Goal: Information Seeking & Learning: Learn about a topic

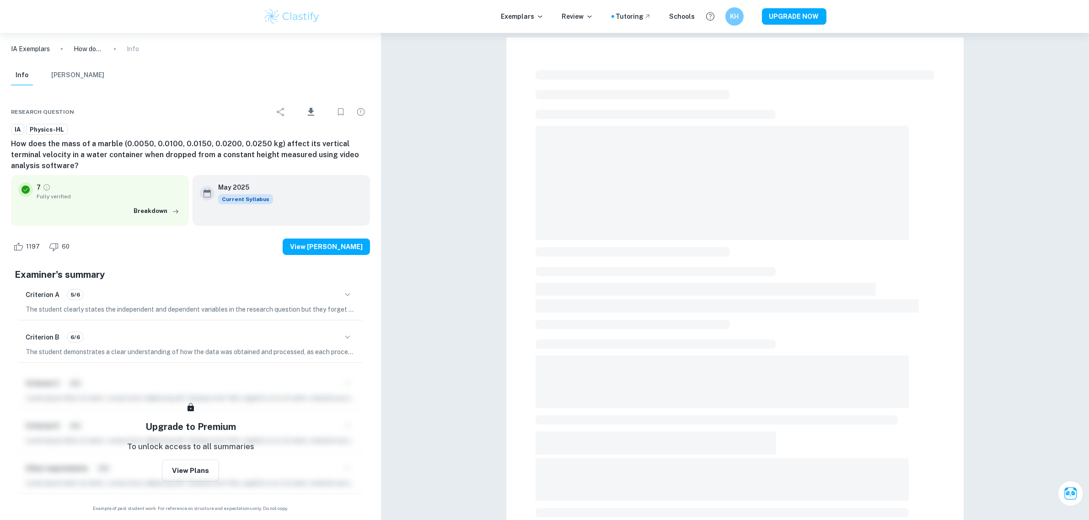
drag, startPoint x: 275, startPoint y: 20, endPoint x: 281, endPoint y: 16, distance: 7.0
click at [277, 19] on img at bounding box center [292, 16] width 58 height 18
click at [281, 16] on img at bounding box center [292, 16] width 58 height 18
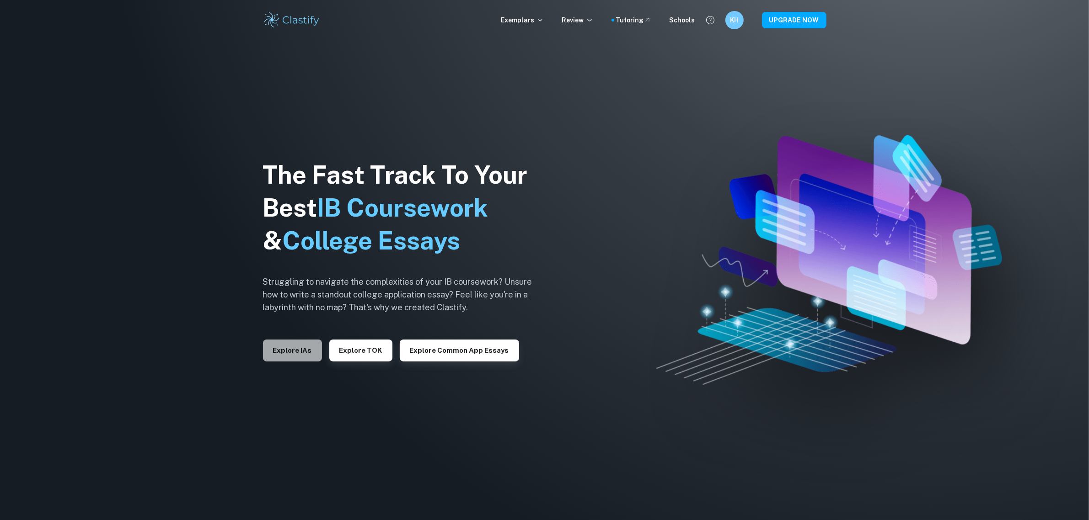
click at [302, 351] on button "Explore IAs" at bounding box center [292, 351] width 59 height 22
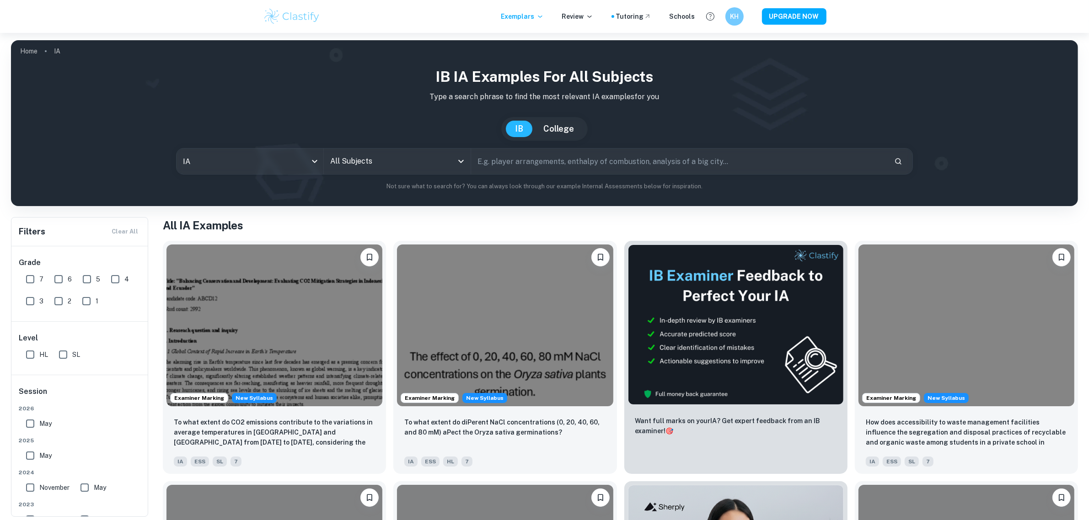
click at [532, 156] on input "text" at bounding box center [679, 162] width 416 height 26
type input "physics"
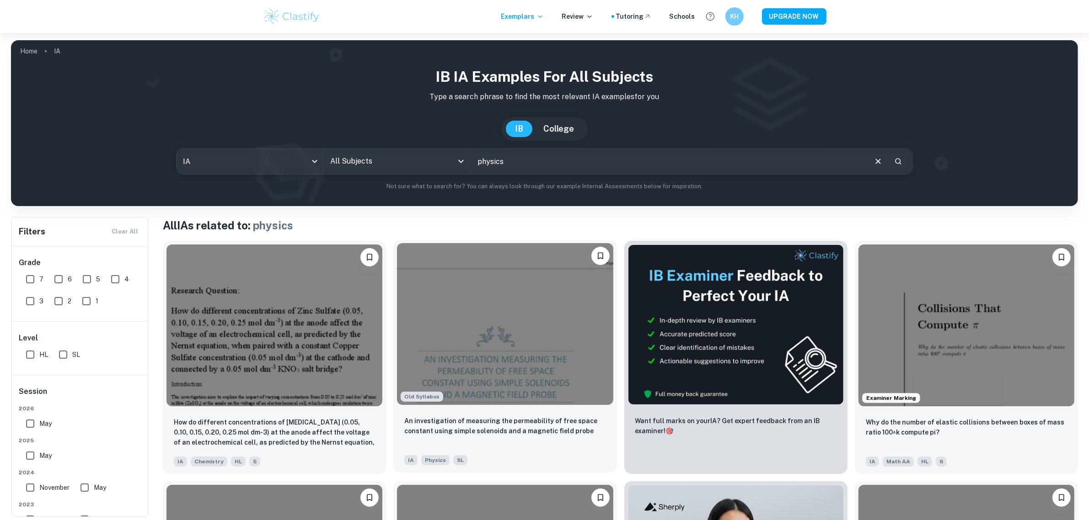
scroll to position [57, 0]
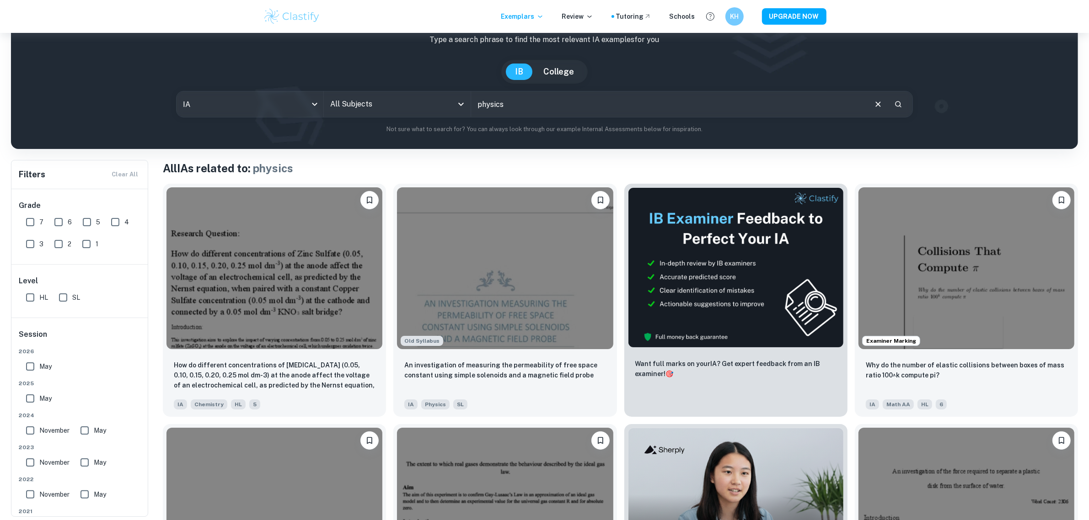
drag, startPoint x: 43, startPoint y: 228, endPoint x: 30, endPoint y: 228, distance: 13.7
click at [42, 228] on div "7" at bounding box center [36, 220] width 28 height 22
click at [30, 228] on input "7" at bounding box center [30, 222] width 18 height 18
checkbox input "true"
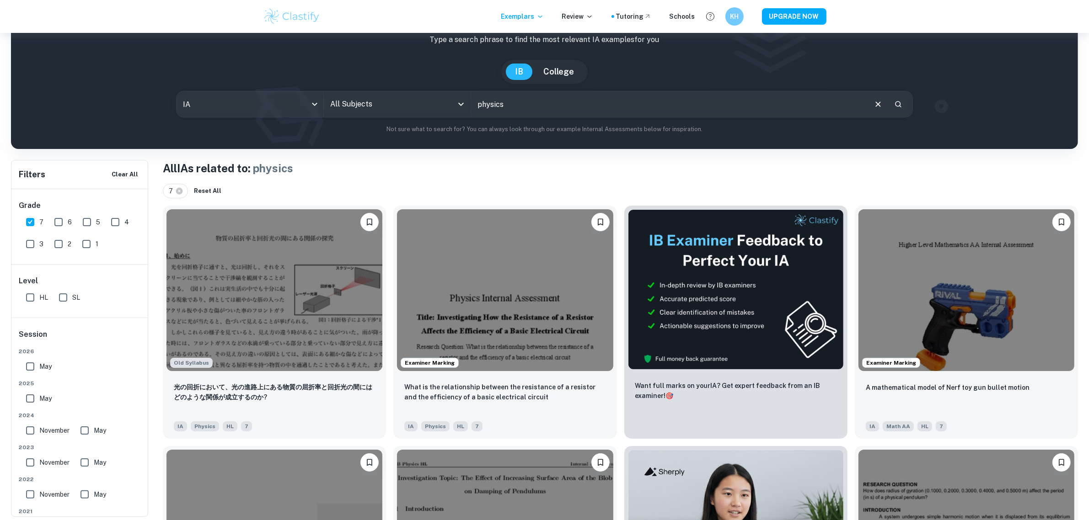
scroll to position [0, 0]
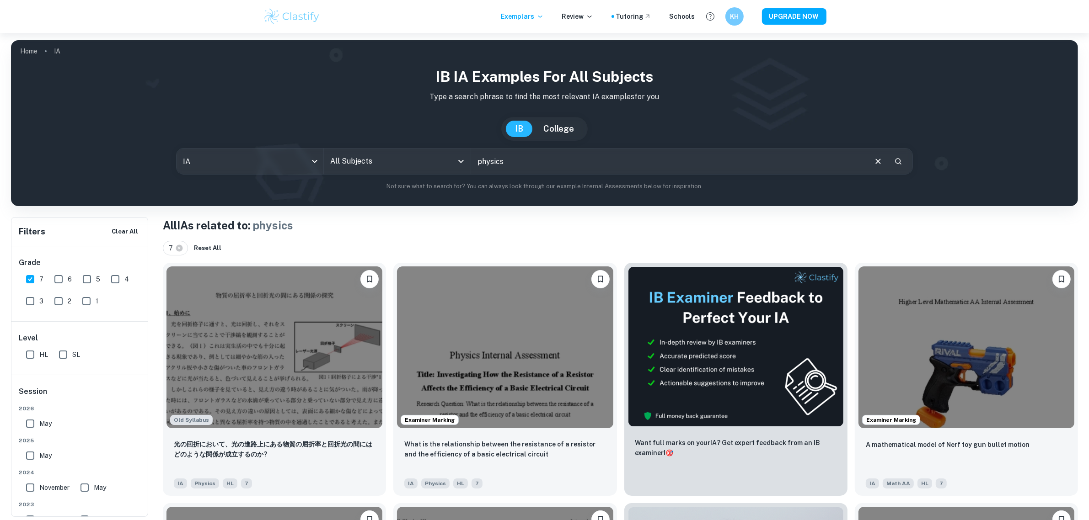
click at [501, 160] on input "physics" at bounding box center [668, 162] width 395 height 26
click at [525, 165] on input "physics" at bounding box center [668, 162] width 395 height 26
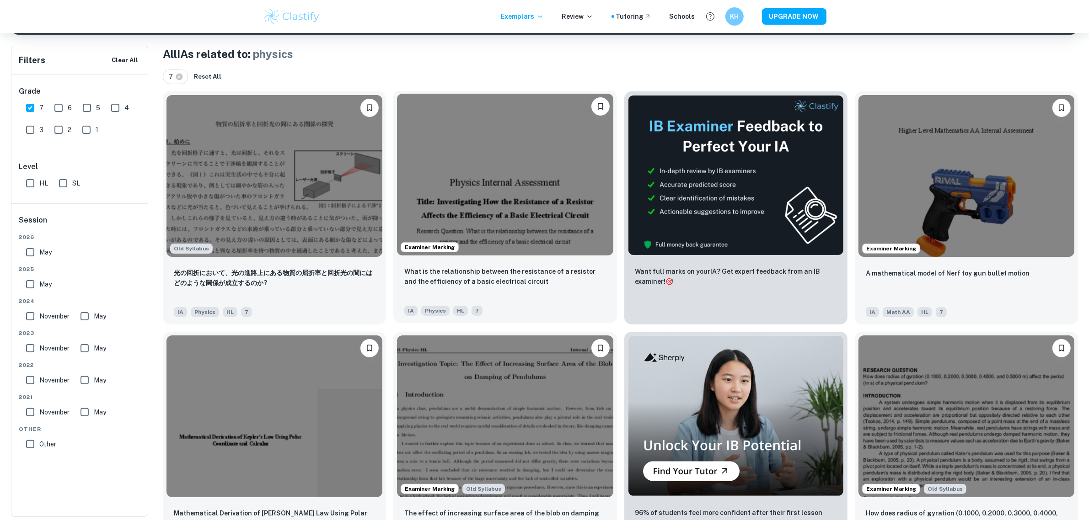
click at [494, 214] on img at bounding box center [505, 175] width 216 height 162
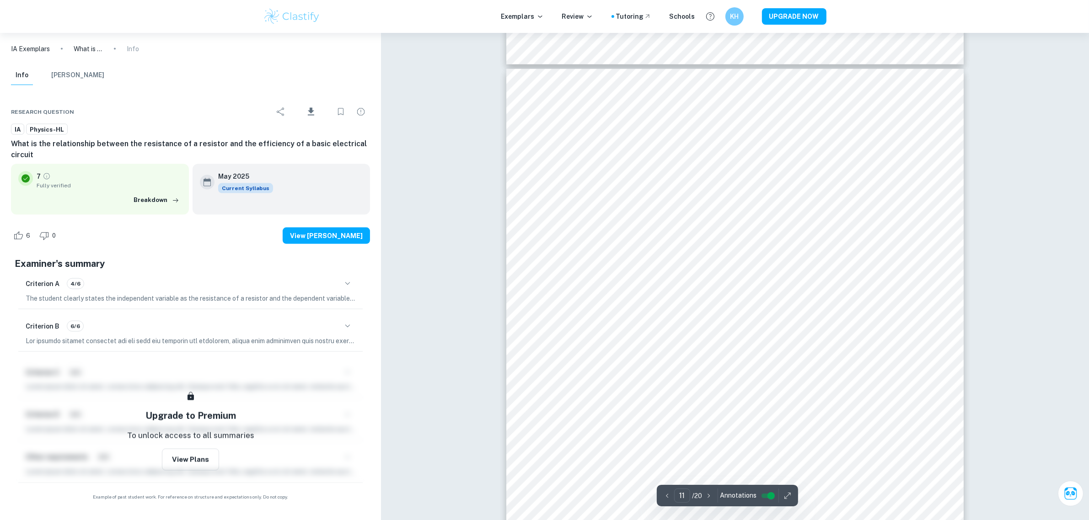
scroll to position [6059, 0]
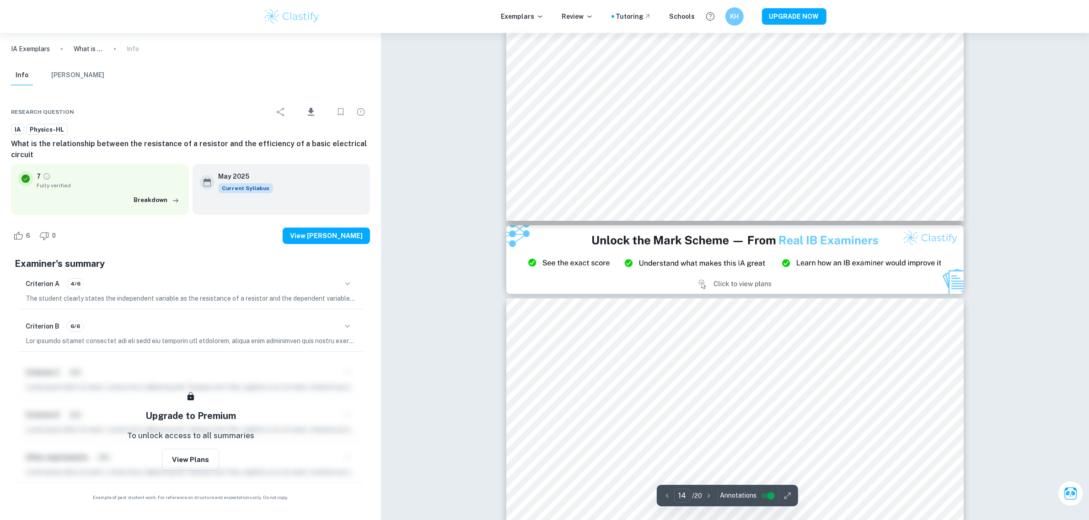
type input "15"
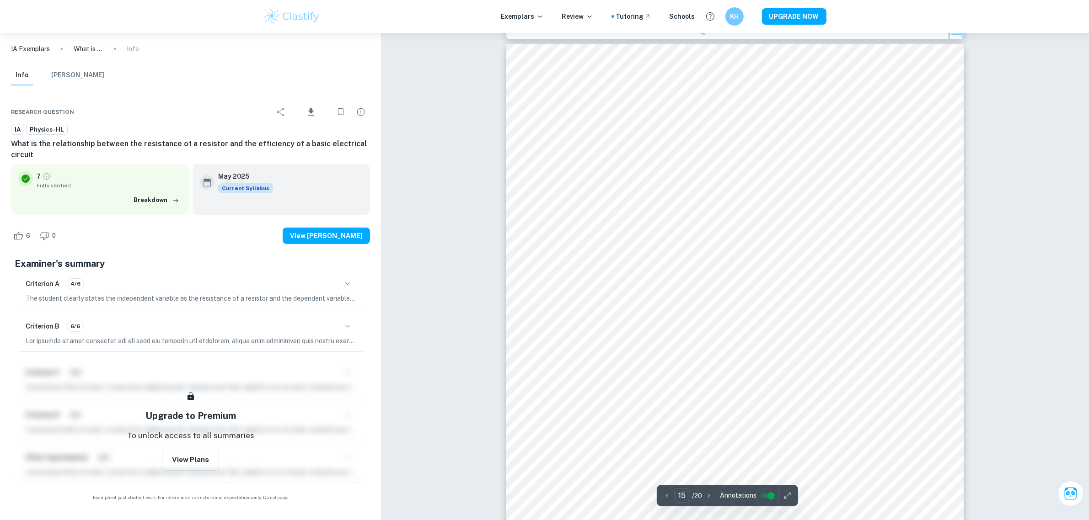
scroll to position [8697, 0]
click at [601, 288] on div at bounding box center [748, 290] width 303 height 16
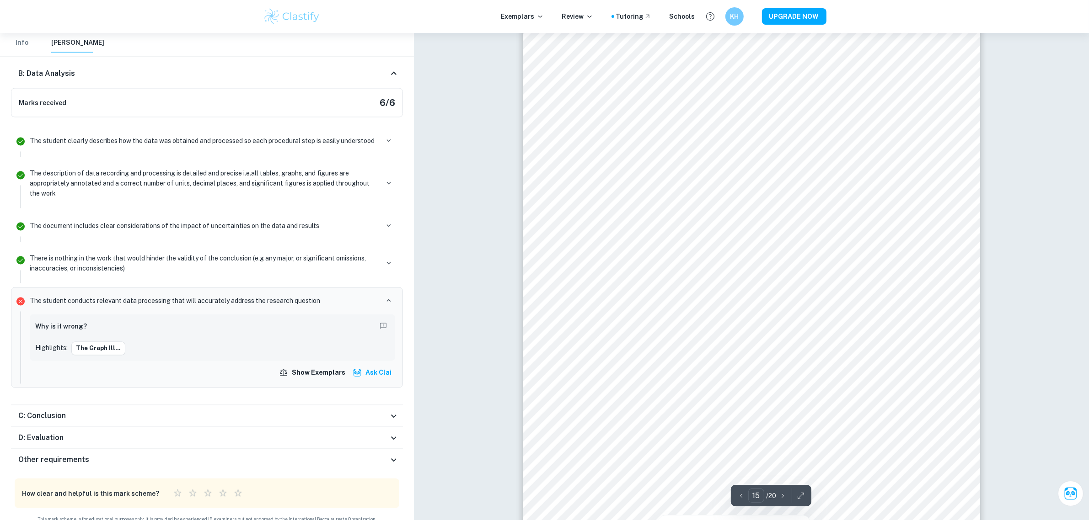
scroll to position [8525, 0]
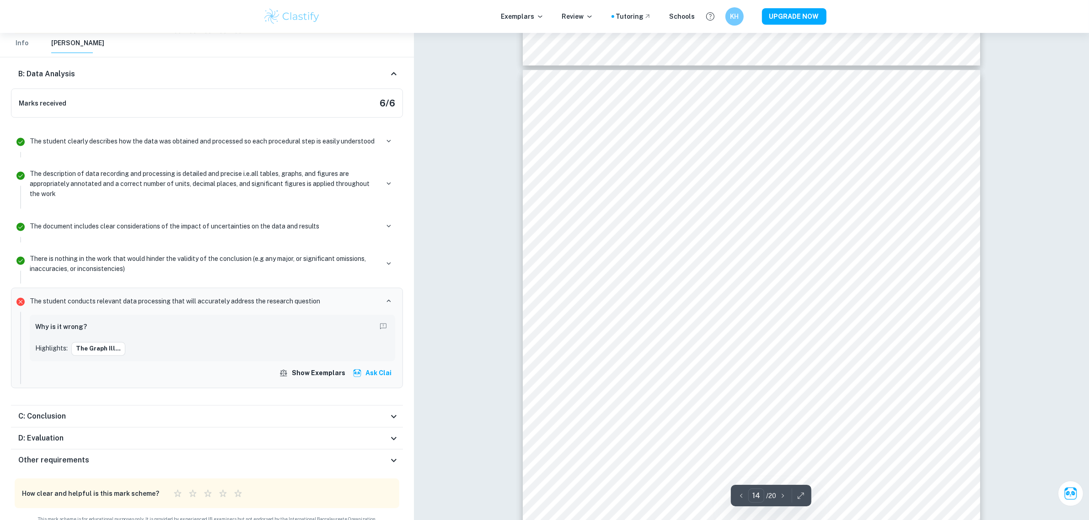
type input "13"
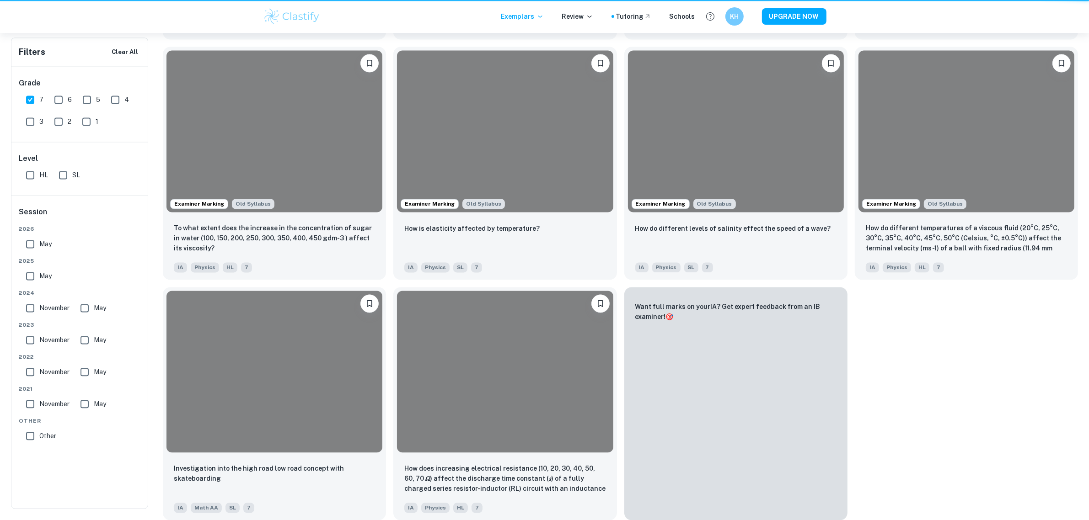
scroll to position [172, 0]
